Goal: Transaction & Acquisition: Purchase product/service

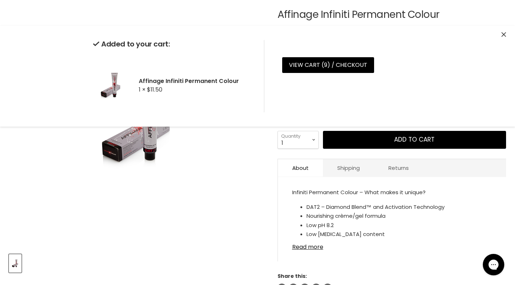
scroll to position [71, 0]
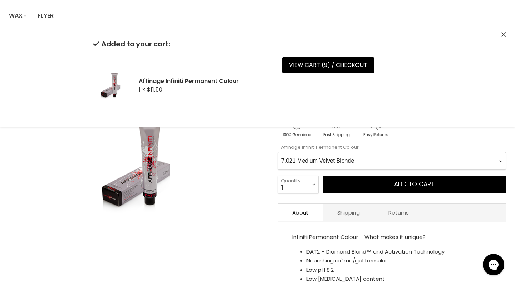
click at [399, 33] on icon "Close" at bounding box center [504, 34] width 5 height 5
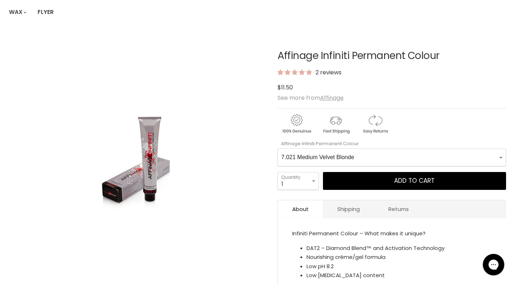
scroll to position [83, 0]
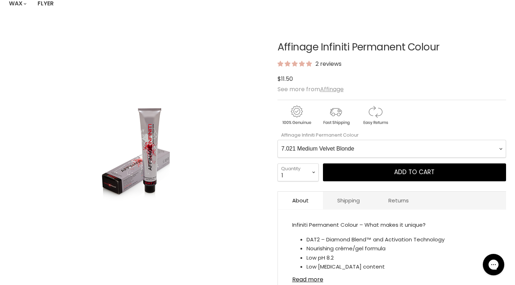
select Colour-0-0 "5.036 Light Coffee Brown"
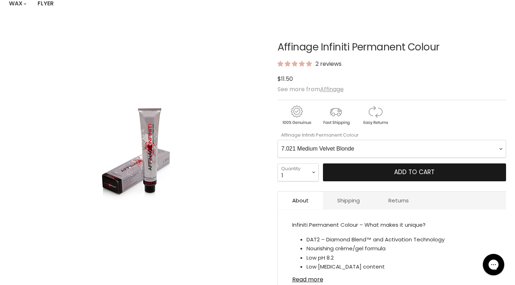
click at [378, 170] on button "Add to cart" at bounding box center [414, 173] width 183 height 18
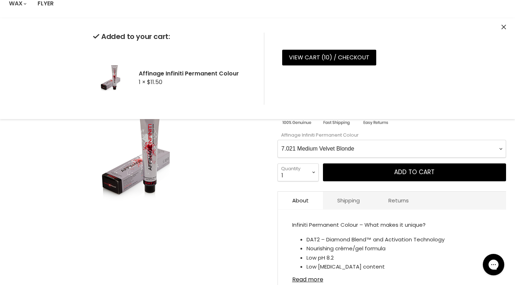
scroll to position [79, 0]
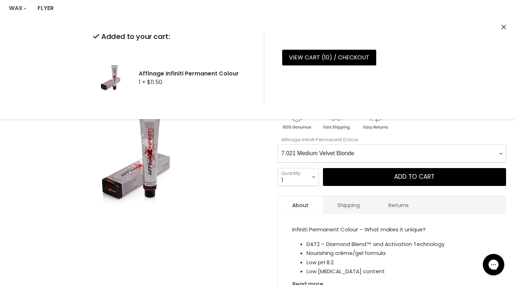
click at [399, 26] on icon "Close" at bounding box center [504, 27] width 5 height 5
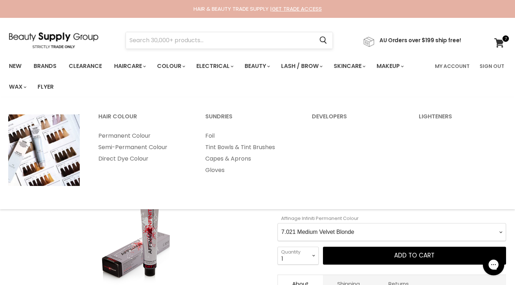
scroll to position [0, 0]
click at [185, 42] on input "Search" at bounding box center [220, 40] width 188 height 16
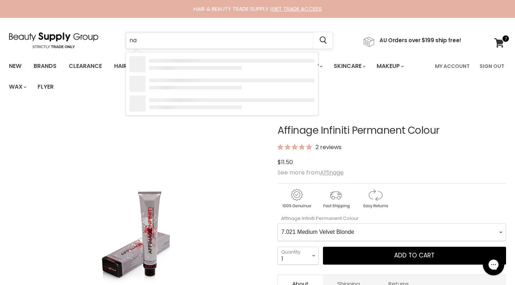
type input "nak"
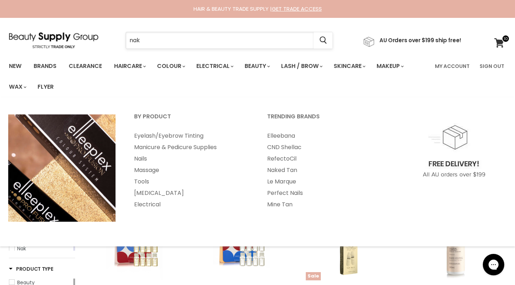
click at [236, 45] on input "nak" at bounding box center [220, 40] width 188 height 16
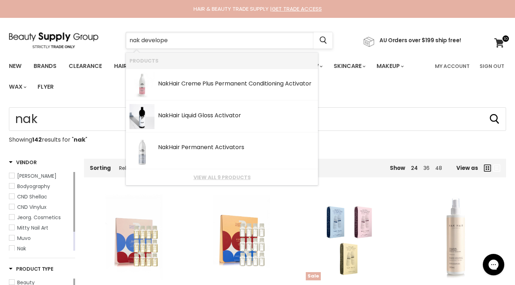
type input "nak developer"
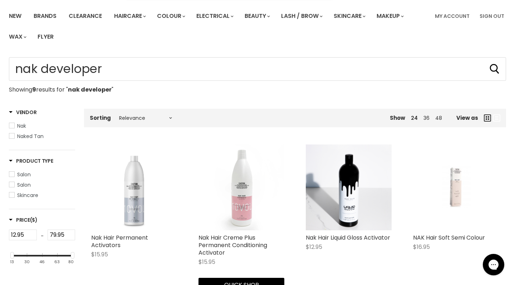
scroll to position [86, 0]
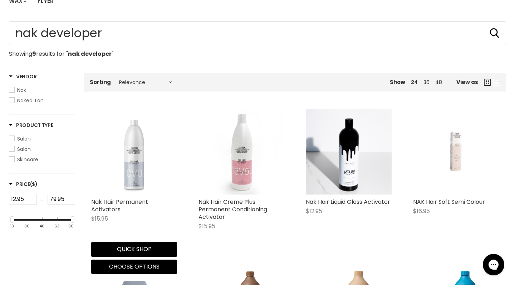
click at [132, 181] on img "Main content" at bounding box center [134, 152] width 64 height 86
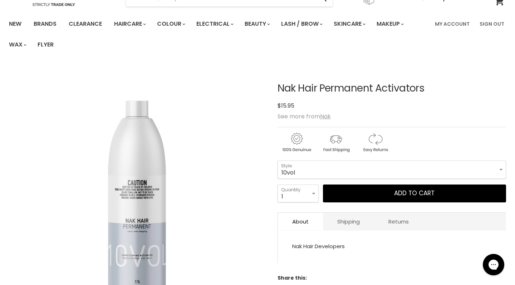
scroll to position [43, 0]
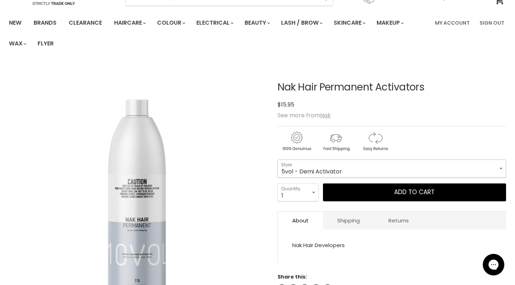
select select "5vol - Demi Activator"
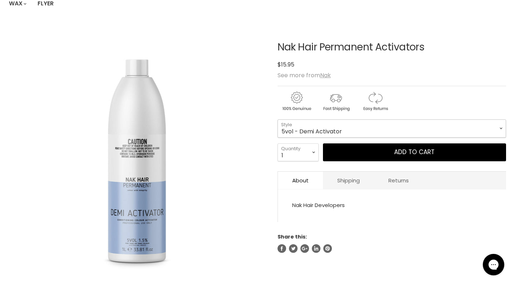
scroll to position [84, 0]
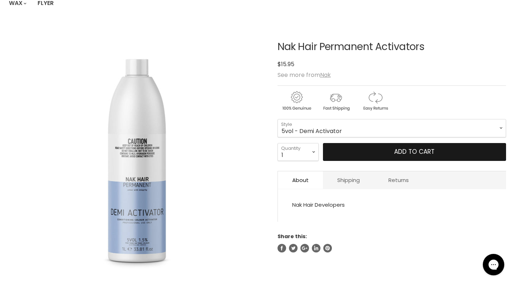
click at [439, 149] on button "Add to cart" at bounding box center [414, 152] width 183 height 18
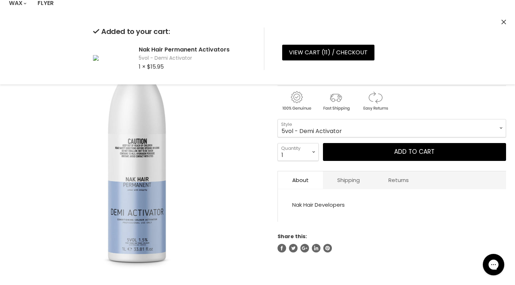
click at [502, 21] on icon "Close" at bounding box center [504, 22] width 5 height 5
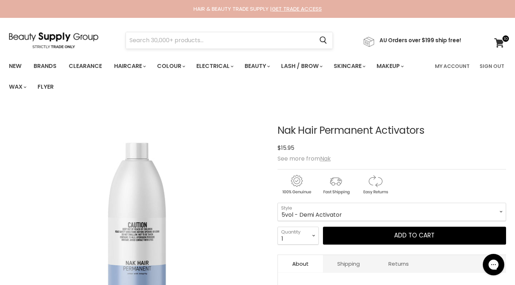
scroll to position [0, 0]
click at [149, 45] on input "Search" at bounding box center [220, 40] width 188 height 16
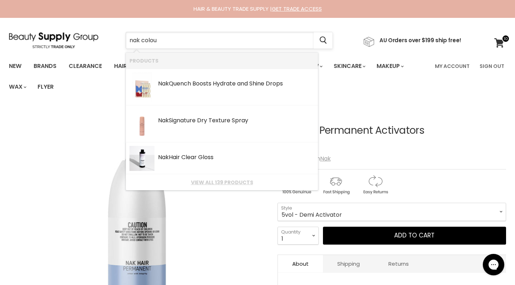
type input "nak colour"
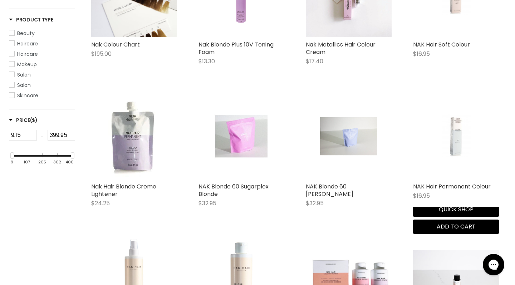
scroll to position [230, 0]
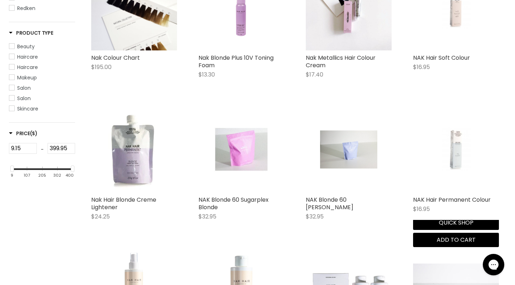
click at [461, 149] on img "Main content" at bounding box center [456, 150] width 57 height 86
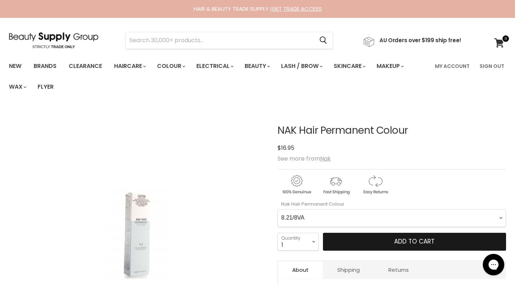
click at [393, 242] on button "Add to cart" at bounding box center [414, 242] width 183 height 18
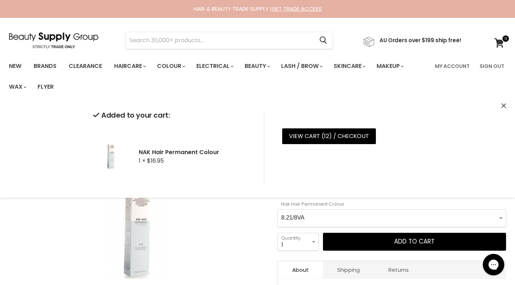
select Colour-0-0 "8.01"
select select "2"
type input "2"
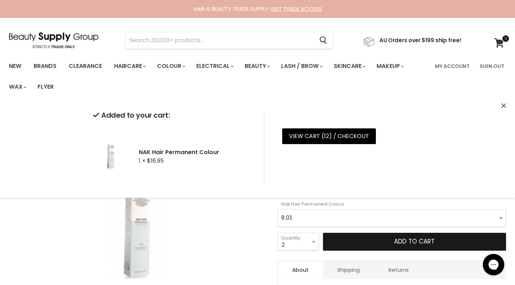
click at [359, 242] on button "Add to cart" at bounding box center [414, 242] width 183 height 18
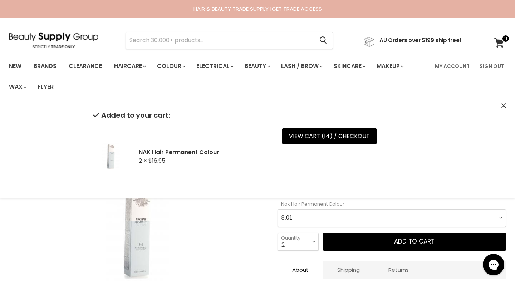
select Colour-0-0 "9.21"
select select "1"
type input "1"
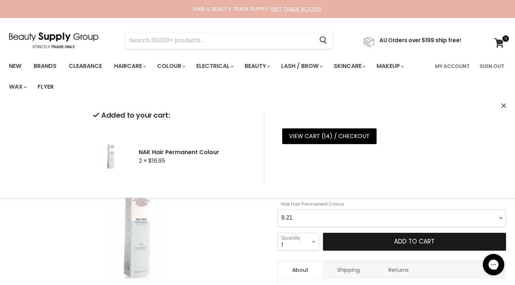
click at [359, 244] on button "Add to cart" at bounding box center [414, 242] width 183 height 18
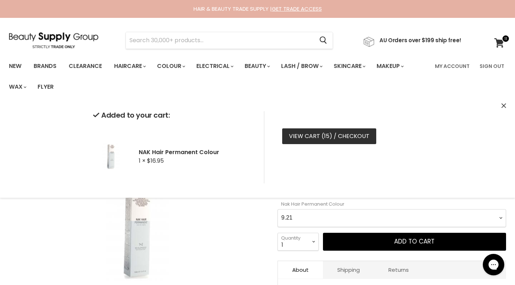
click at [333, 138] on link "View cart ( 15 ) / Checkout" at bounding box center [329, 136] width 94 height 16
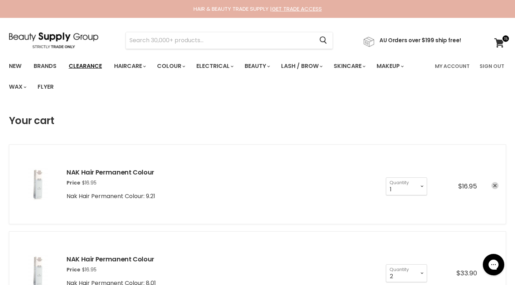
click at [100, 64] on link "Clearance" at bounding box center [85, 66] width 44 height 15
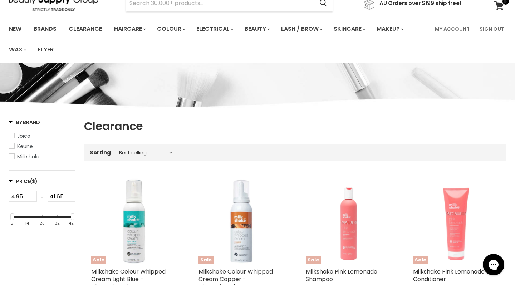
scroll to position [38, 0]
click at [15, 122] on span "By Brand" at bounding box center [24, 121] width 31 height 7
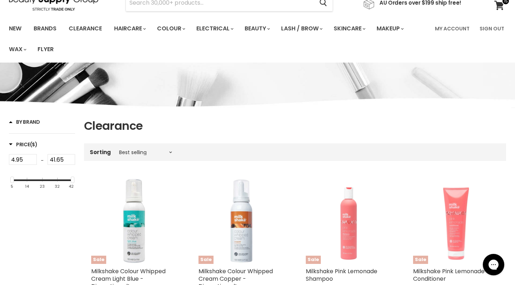
click at [9, 122] on span "By Brand" at bounding box center [24, 121] width 31 height 7
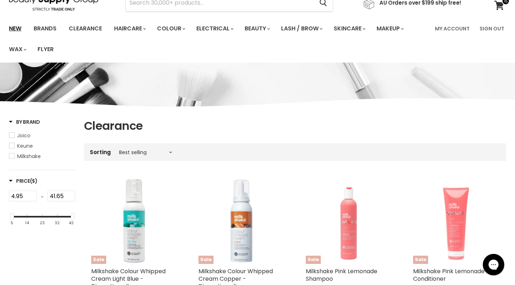
click at [22, 26] on link "New" at bounding box center [15, 28] width 23 height 15
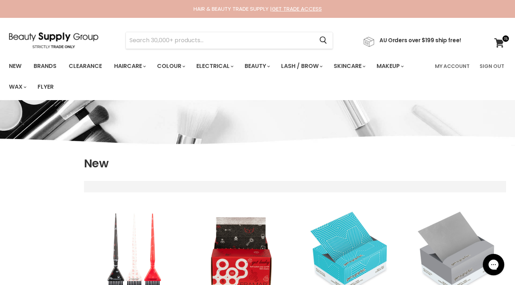
select select "created-descending"
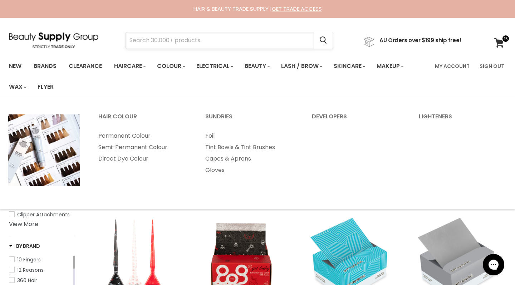
click at [179, 47] on input "Search" at bounding box center [220, 40] width 188 height 16
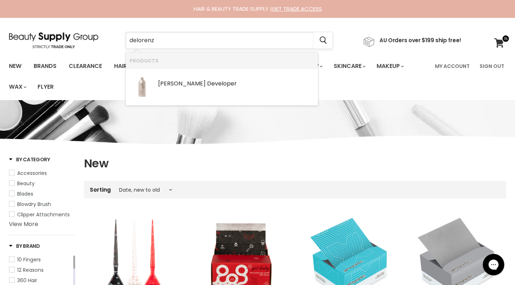
type input "[PERSON_NAME]"
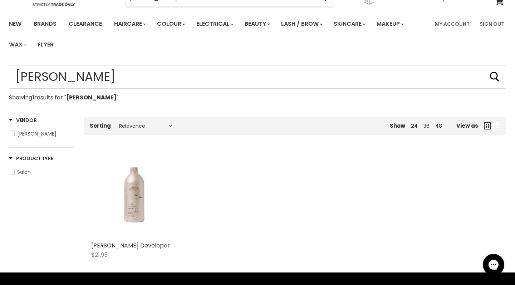
scroll to position [40, 0]
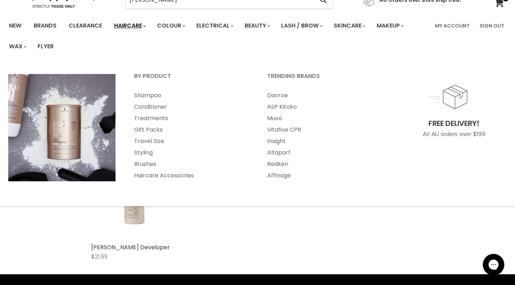
click at [136, 27] on link "Haircare" at bounding box center [130, 25] width 42 height 15
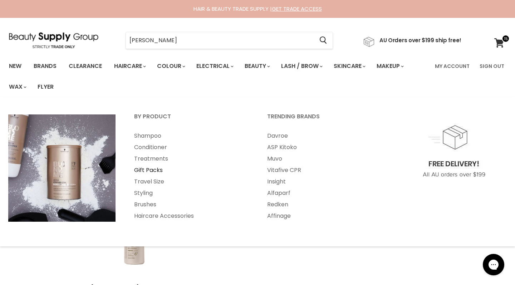
click at [157, 168] on link "Gift Packs" at bounding box center [191, 170] width 132 height 11
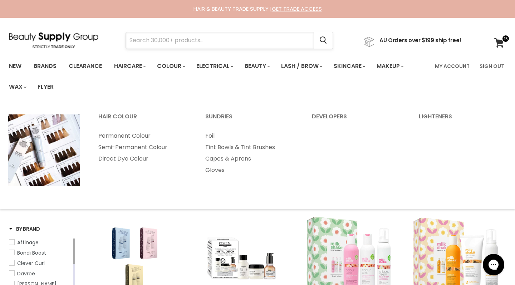
click at [187, 37] on input "Search" at bounding box center [220, 40] width 188 height 16
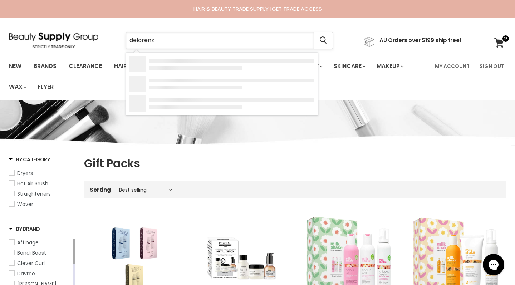
type input "[PERSON_NAME]"
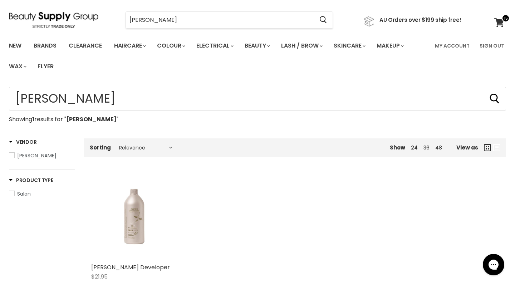
scroll to position [21, 0]
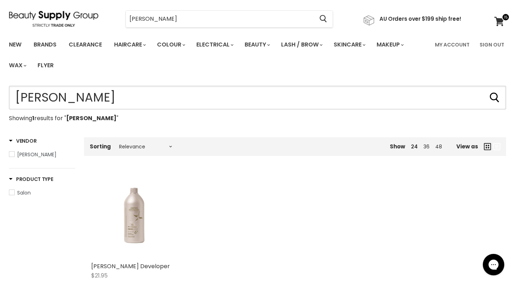
click at [31, 97] on input "delorenzo" at bounding box center [258, 98] width 498 height 24
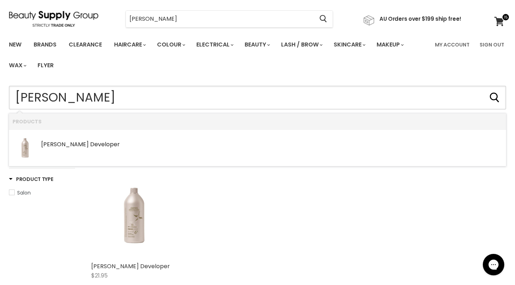
type input "[PERSON_NAME]"
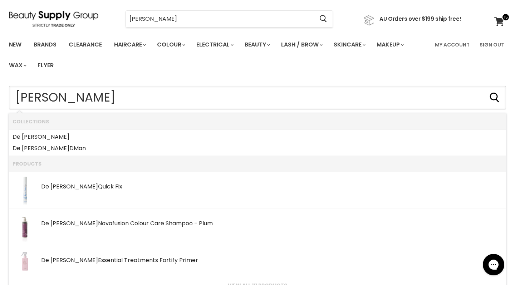
click at [22, 99] on input "[PERSON_NAME]" at bounding box center [258, 98] width 498 height 24
click at [94, 95] on input "[PERSON_NAME]" at bounding box center [258, 98] width 498 height 24
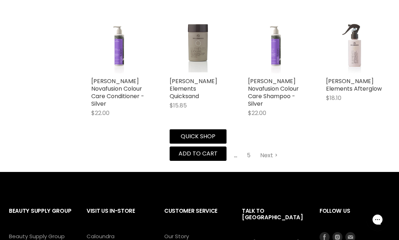
scroll to position [811, 0]
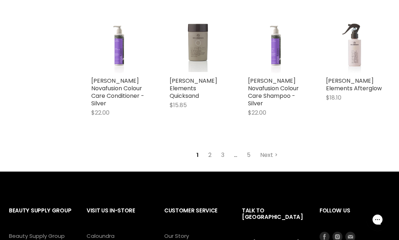
click at [210, 149] on link "2" at bounding box center [209, 155] width 11 height 13
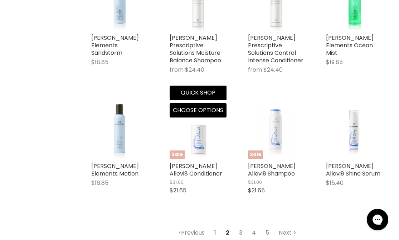
scroll to position [720, 0]
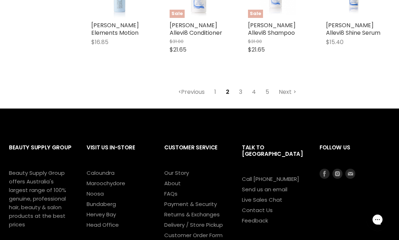
click at [239, 93] on link "3" at bounding box center [240, 92] width 11 height 13
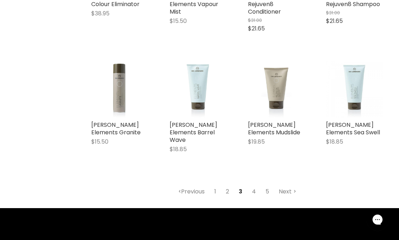
scroll to position [791, 0]
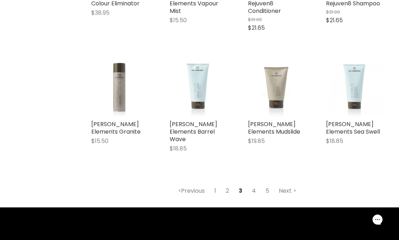
click at [254, 189] on link "4" at bounding box center [254, 190] width 12 height 13
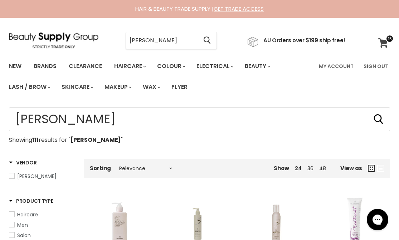
click at [384, 41] on icon at bounding box center [383, 42] width 10 height 9
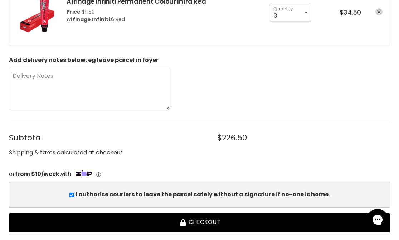
scroll to position [1100, 0]
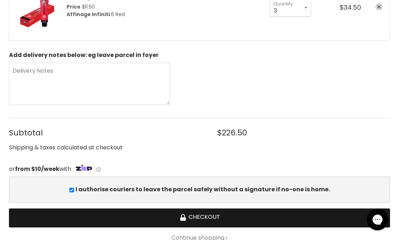
click at [239, 212] on button "Checkout" at bounding box center [199, 217] width 381 height 19
